Goal: Find specific page/section: Find specific page/section

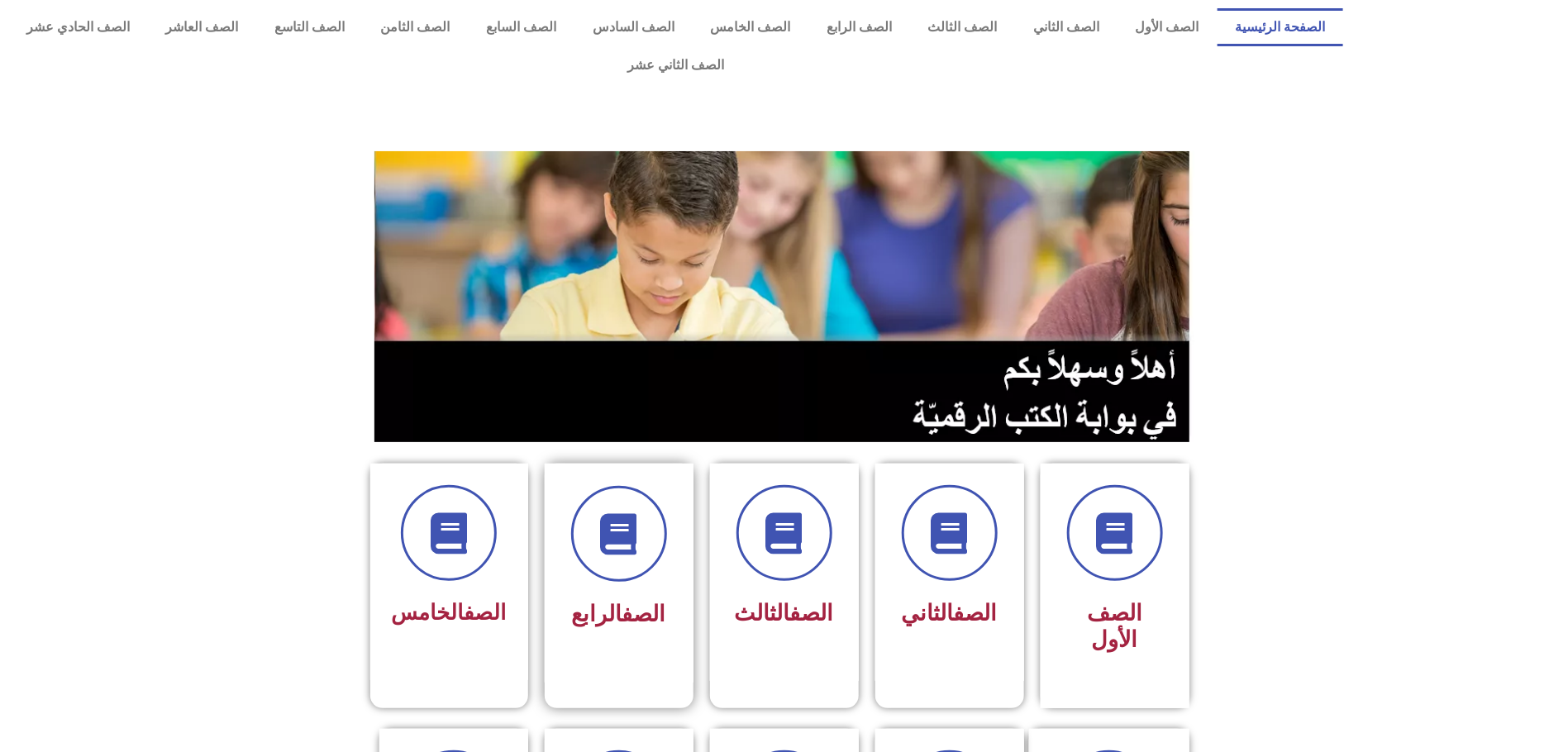
click at [613, 544] on div "الصف الرابع" at bounding box center [619, 560] width 104 height 149
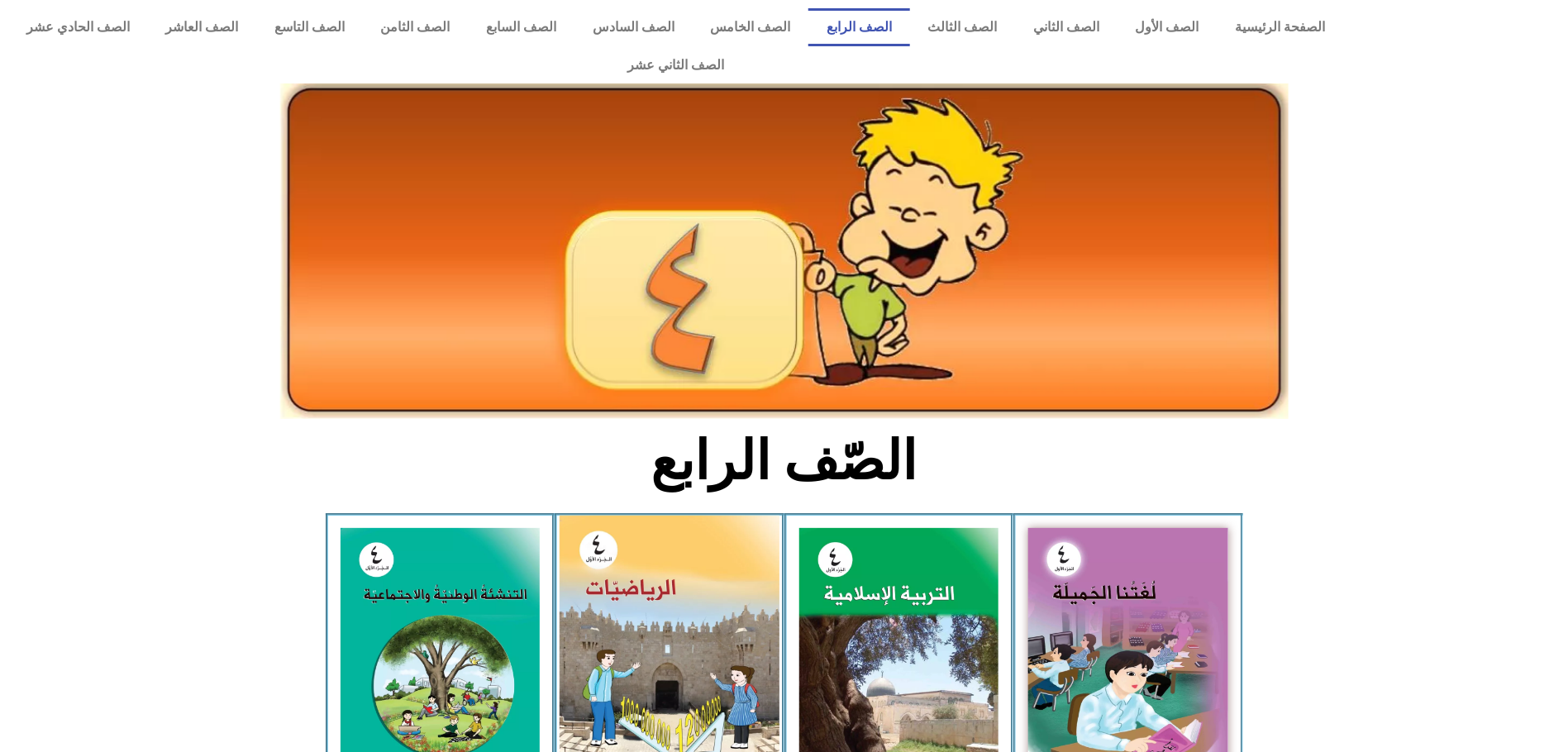
click at [676, 612] on img at bounding box center [670, 653] width 220 height 275
click at [672, 609] on img at bounding box center [670, 653] width 220 height 275
click at [678, 529] on img at bounding box center [670, 653] width 220 height 275
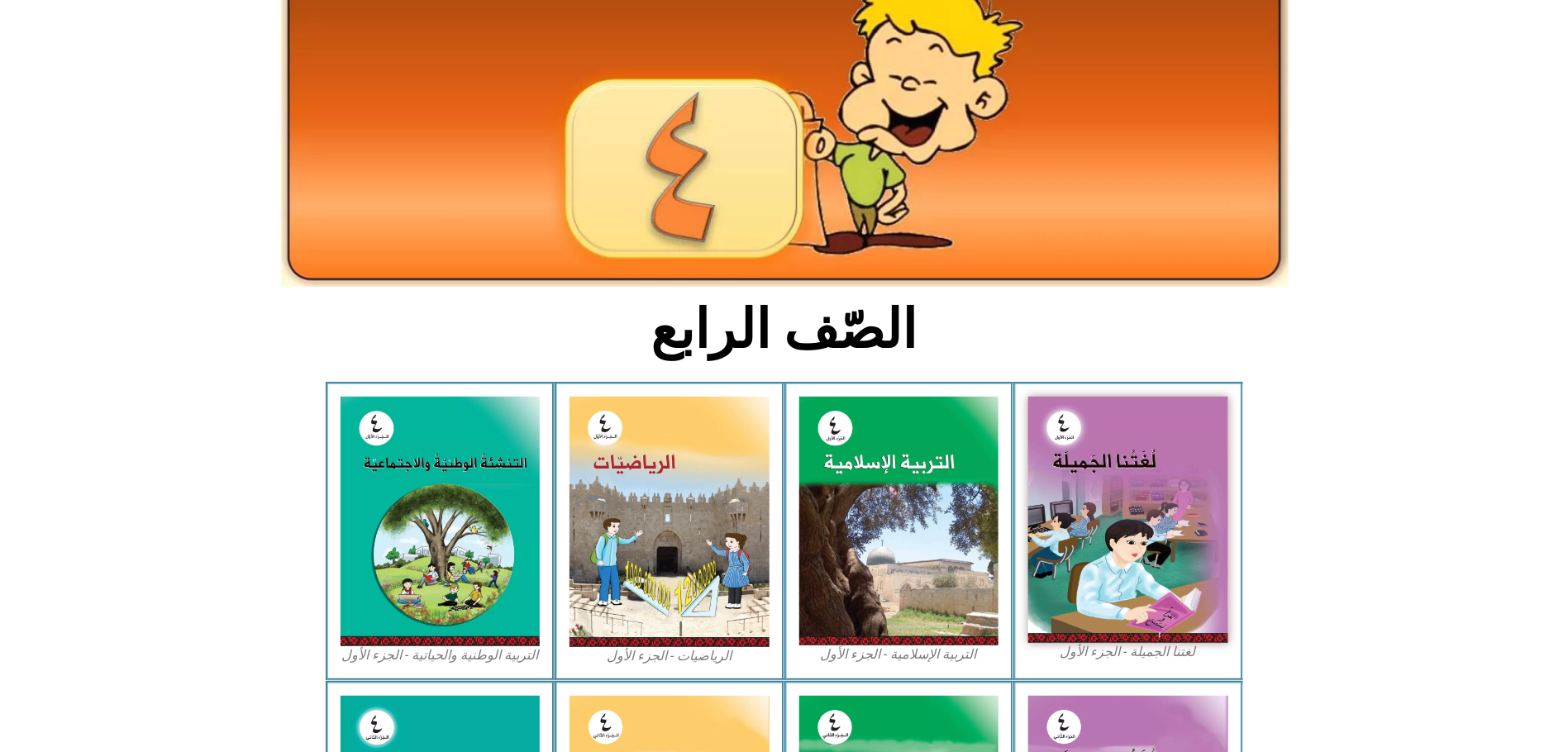
scroll to position [142, 0]
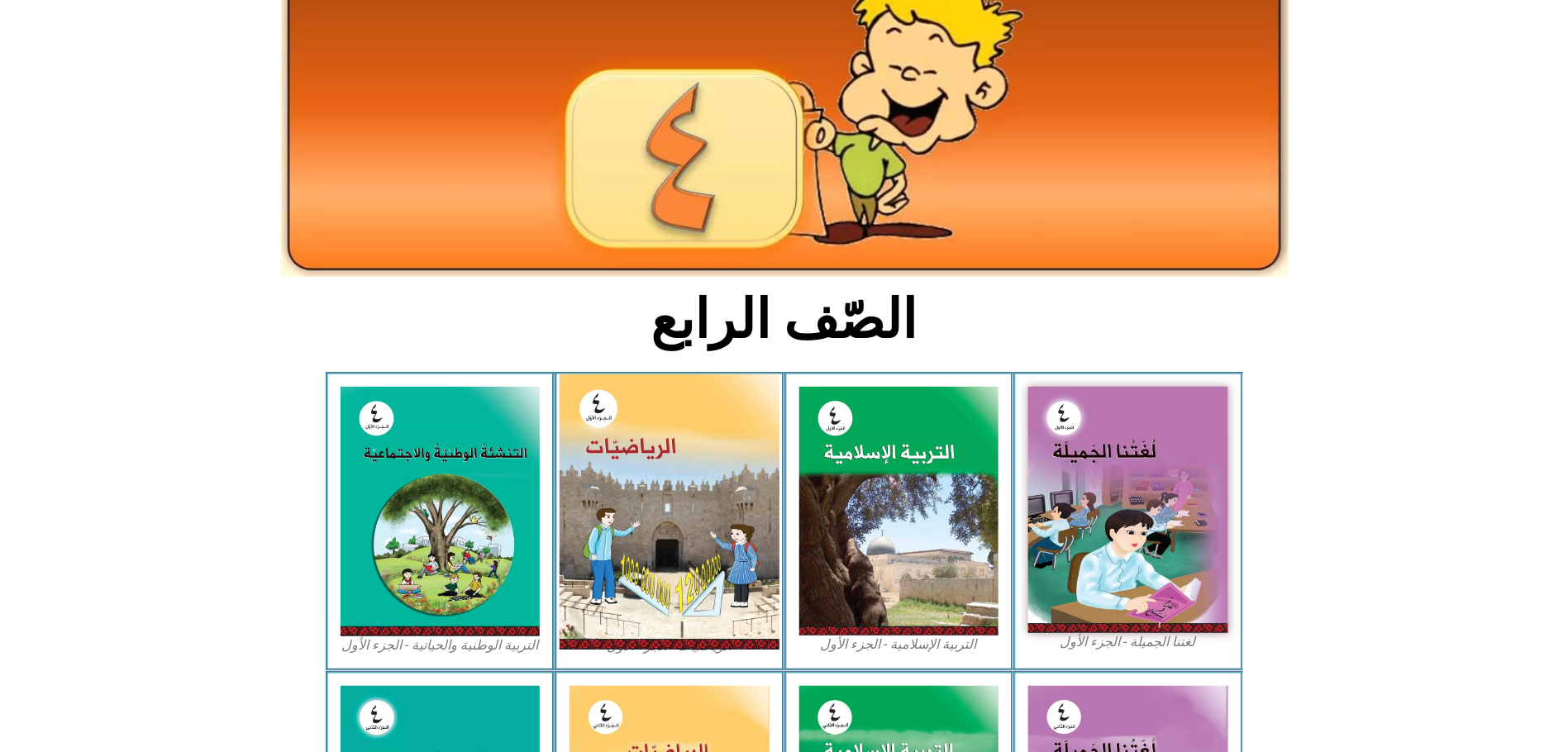
click at [656, 533] on img at bounding box center [670, 512] width 220 height 275
click at [656, 533] on img at bounding box center [670, 512] width 220 height 275
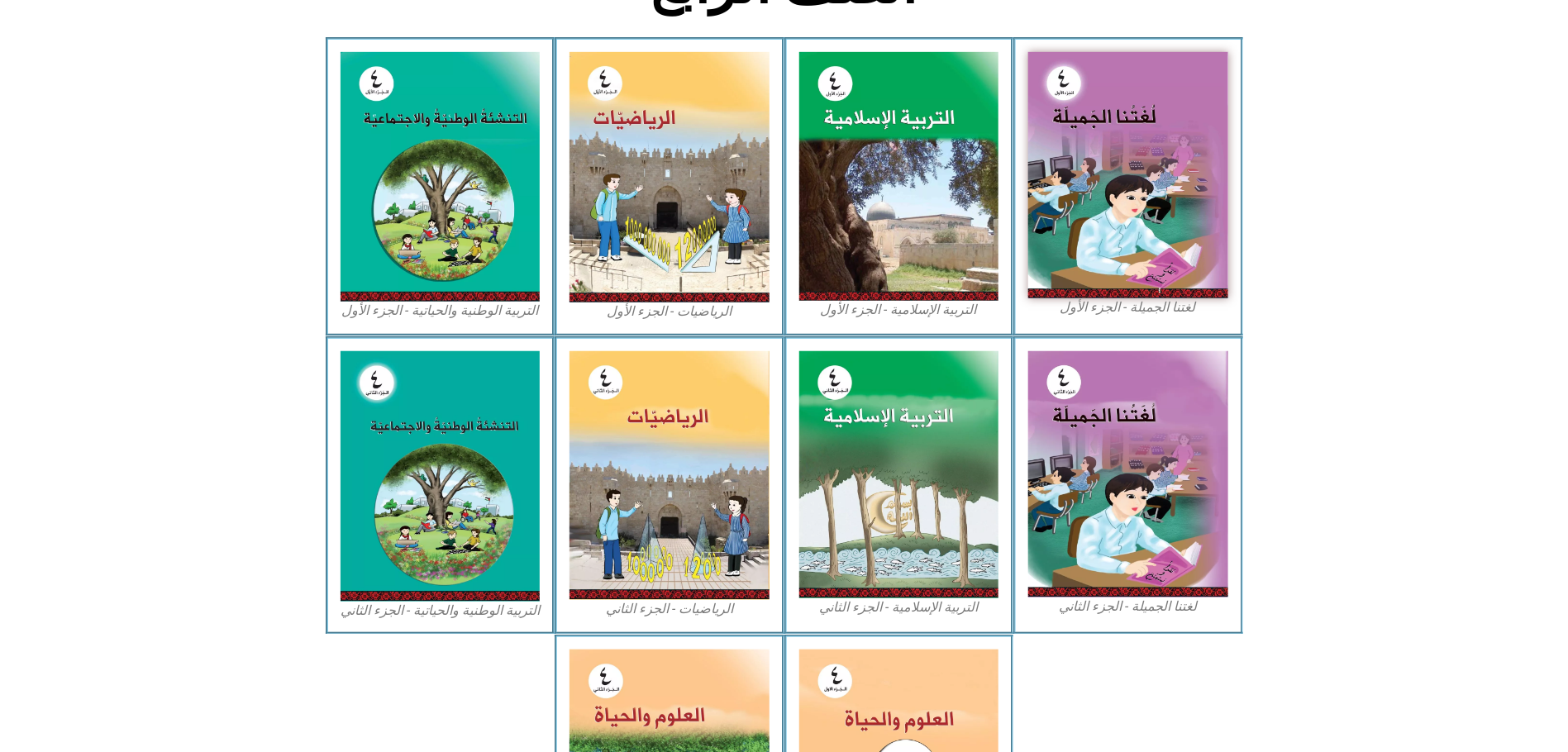
scroll to position [513, 0]
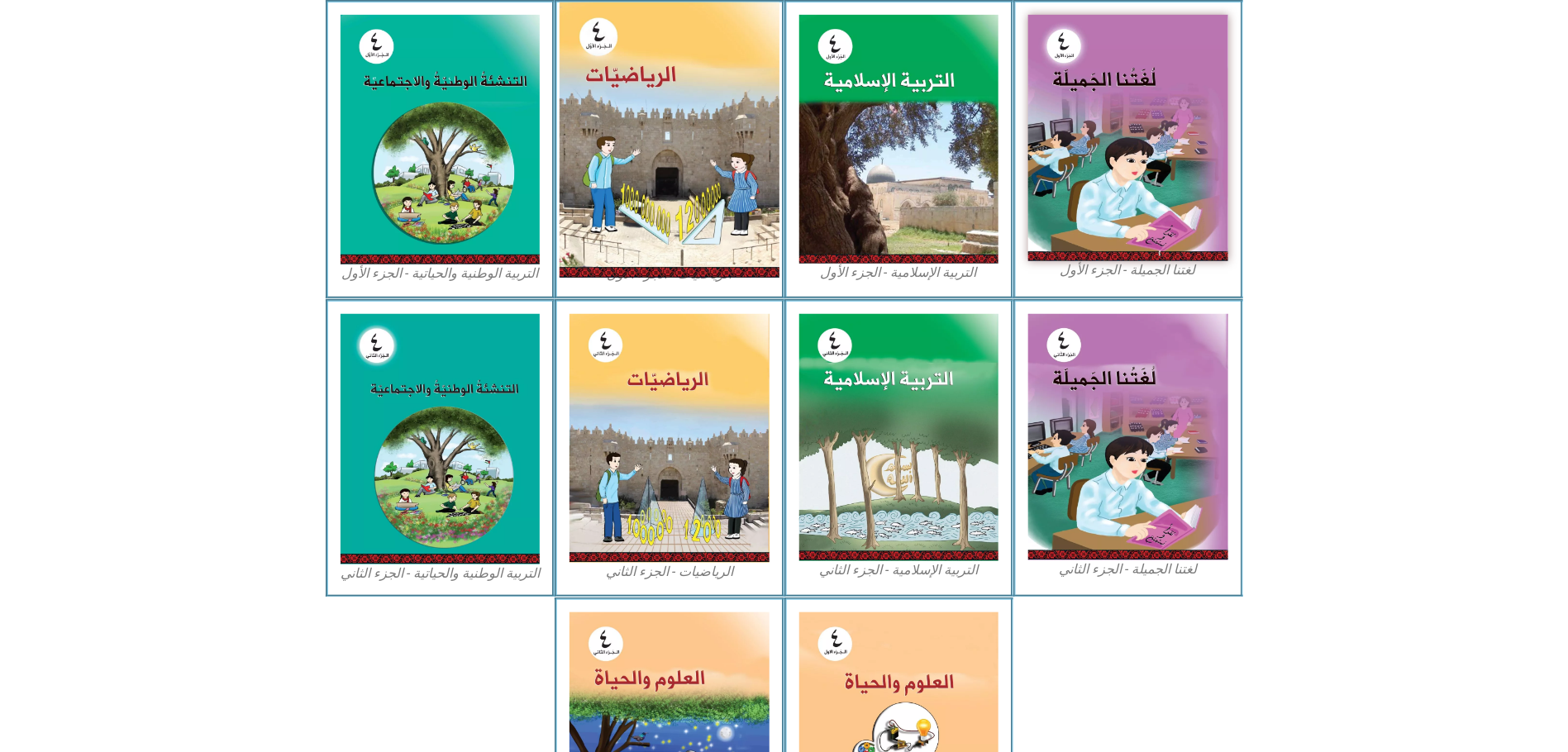
click at [740, 130] on img at bounding box center [670, 140] width 220 height 275
click at [741, 130] on img at bounding box center [670, 140] width 220 height 275
